Goal: Information Seeking & Learning: Learn about a topic

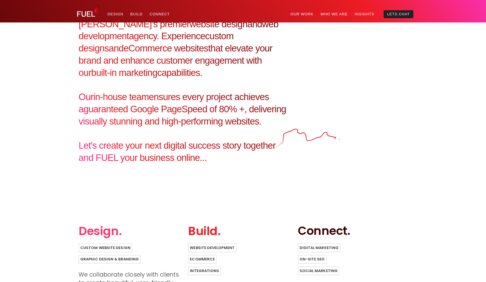
scroll to position [261, 0]
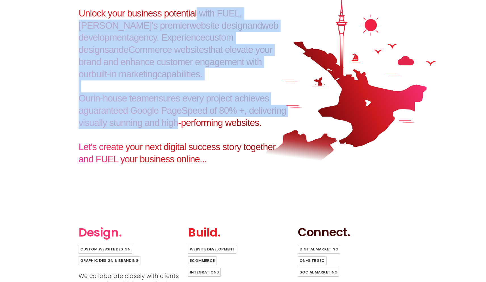
drag, startPoint x: 184, startPoint y: 19, endPoint x: 178, endPoint y: 124, distance: 104.9
click at [178, 124] on h3 "Unlock your business potential with FUEL, [PERSON_NAME]'s premier website desig…" at bounding box center [186, 86] width 214 height 158
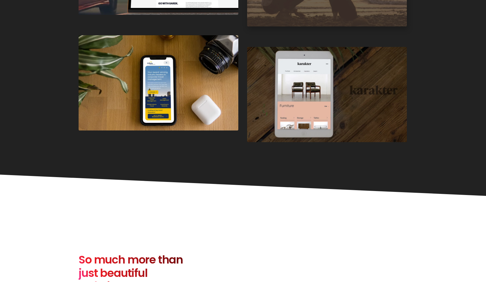
scroll to position [1442, 0]
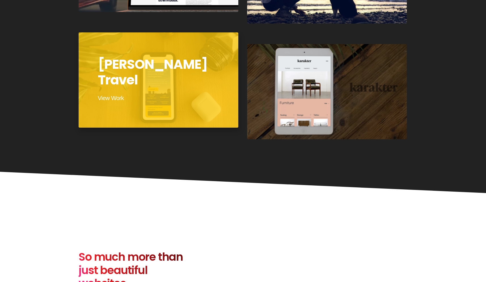
click at [154, 89] on div "Gilpin Travel" at bounding box center [159, 80] width 162 height 96
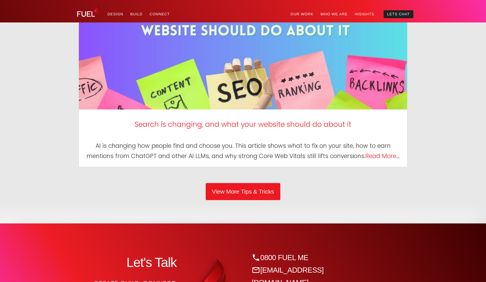
scroll to position [2883, 0]
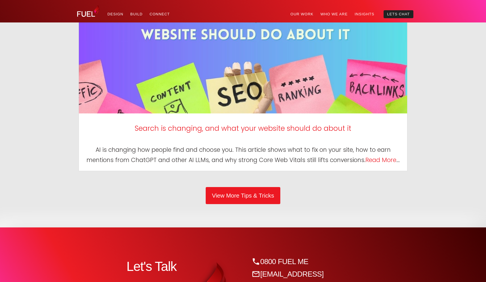
click at [312, 115] on link at bounding box center [243, 111] width 328 height 8
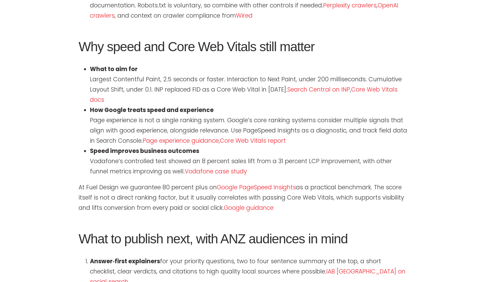
scroll to position [1141, 0]
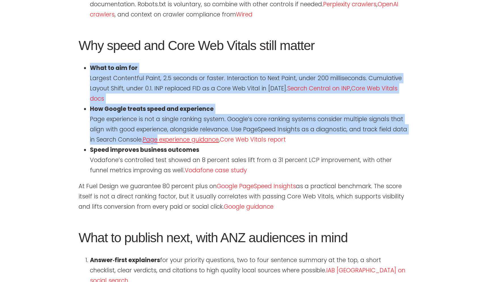
drag, startPoint x: 140, startPoint y: 54, endPoint x: 177, endPoint y: 142, distance: 95.9
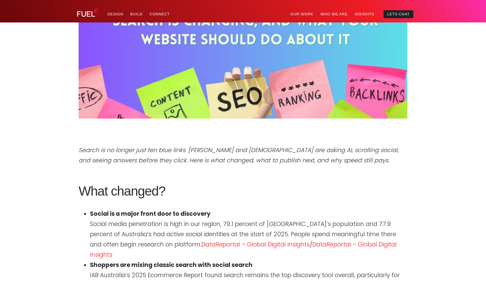
scroll to position [0, 0]
